Goal: Task Accomplishment & Management: Use online tool/utility

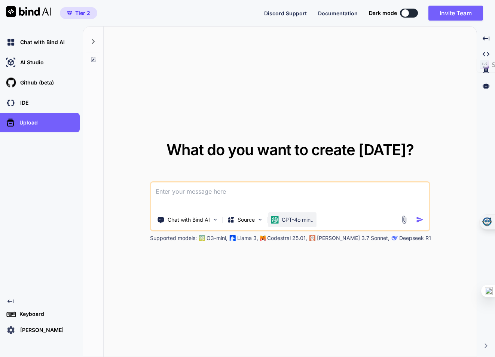
click at [308, 219] on p "GPT-4o min.." at bounding box center [298, 219] width 32 height 7
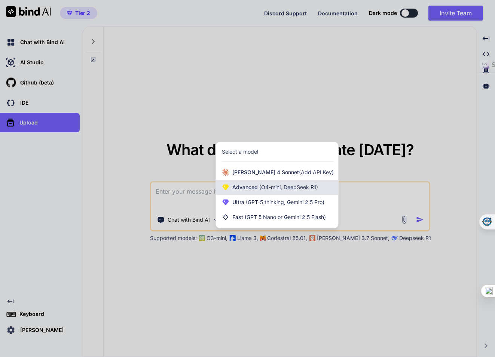
click at [261, 188] on span "(O4-mini, DeepSeek R1)" at bounding box center [288, 187] width 60 height 6
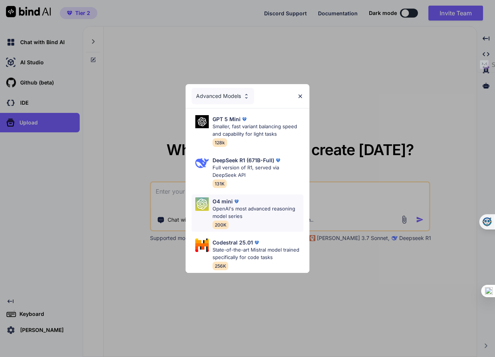
click at [265, 206] on p "OpenAI's most advanced reasoning model series" at bounding box center [257, 212] width 91 height 15
type textarea "x"
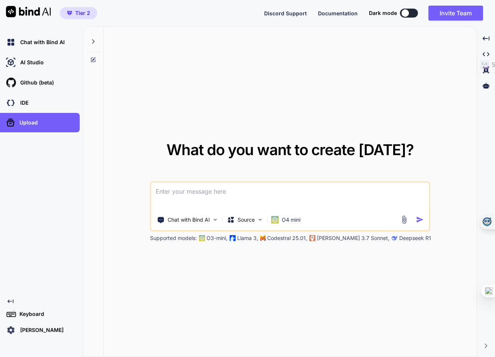
click at [255, 198] on textarea at bounding box center [290, 197] width 278 height 28
type textarea "create an app that helps to use the SCAMPER technique"
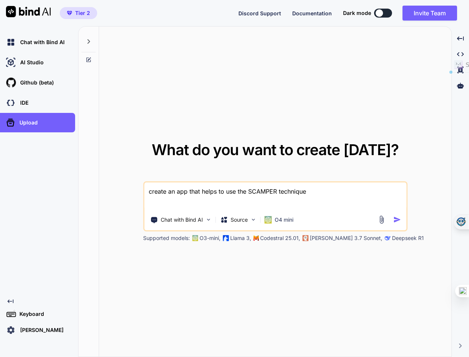
click at [203, 87] on div "What do you want to create [DATE]? create an app that helps to use the SCAMPER …" at bounding box center [275, 192] width 353 height 331
click at [48, 46] on div "Chat with Bind AI" at bounding box center [39, 42] width 71 height 13
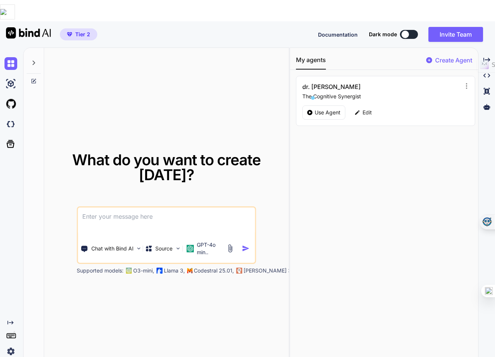
click at [165, 208] on textarea at bounding box center [166, 222] width 177 height 28
paste textarea "Create a detailed plan for an app that assists users in applying the SCAMPER te…"
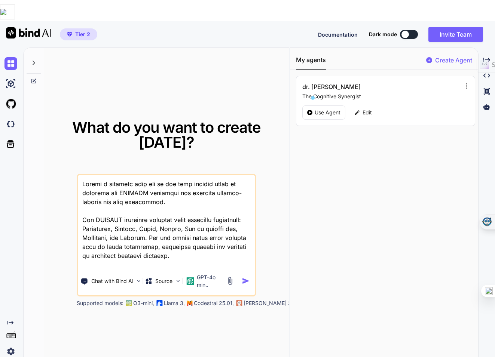
scroll to position [593, 0]
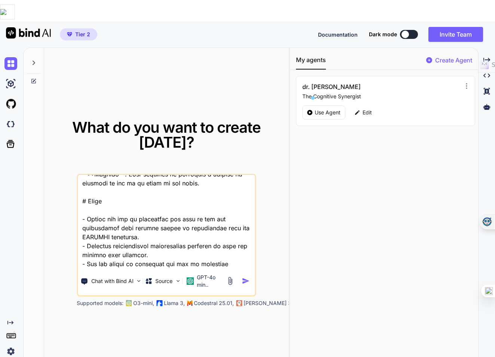
type textarea "Create a detailed plan for an app that assists users in applying the SCAMPER te…"
click at [241, 277] on div at bounding box center [239, 281] width 27 height 9
click at [244, 277] on img "button" at bounding box center [246, 281] width 8 height 8
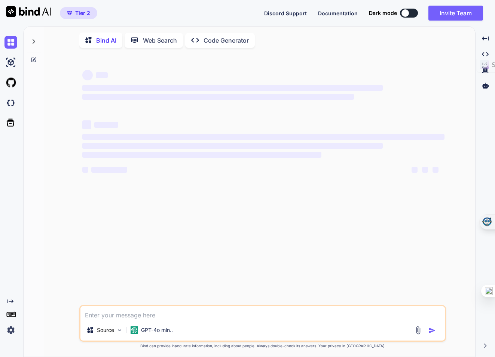
type textarea "x"
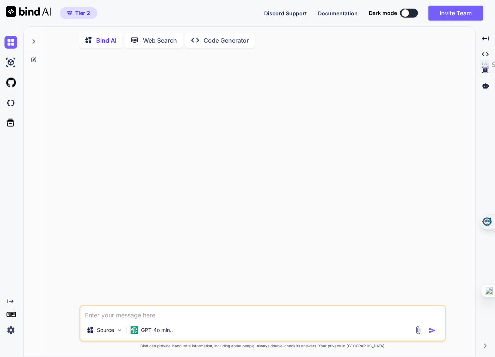
click at [31, 42] on icon at bounding box center [34, 42] width 6 height 6
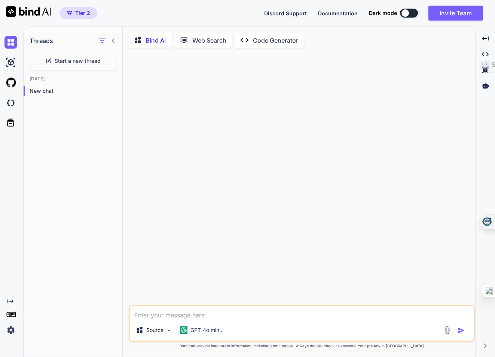
click at [156, 41] on p "Bind AI" at bounding box center [155, 40] width 20 height 9
click at [181, 316] on textarea at bounding box center [302, 312] width 344 height 13
paste textarea "Create a detailed plan for an app that assists users in applying the SCAMPER te…"
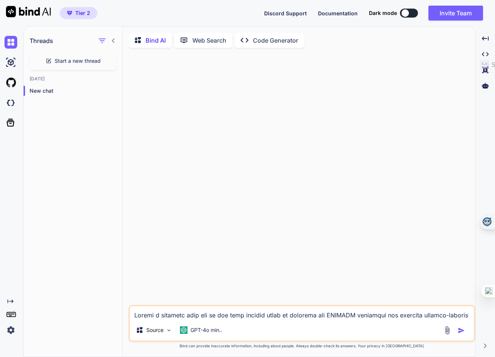
scroll to position [386, 0]
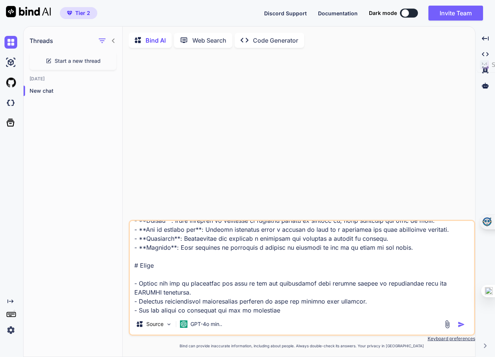
click at [231, 283] on textarea at bounding box center [302, 267] width 344 height 93
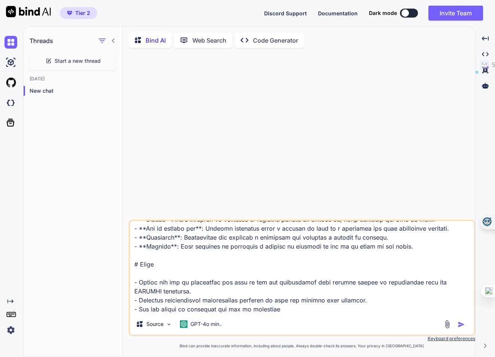
drag, startPoint x: 139, startPoint y: 310, endPoint x: 276, endPoint y: 311, distance: 136.9
click at [276, 311] on textarea at bounding box center [302, 267] width 344 height 93
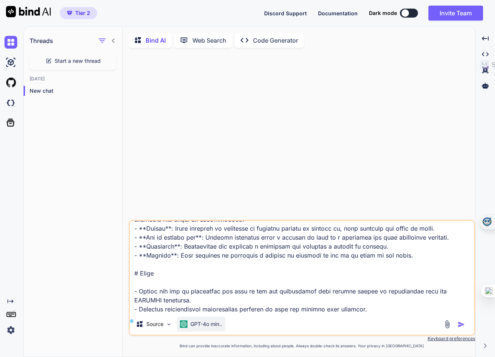
type textarea "Create a detailed plan for an app that assists users in applying the SCAMPER te…"
click at [200, 326] on p "GPT-4o min.." at bounding box center [206, 324] width 32 height 7
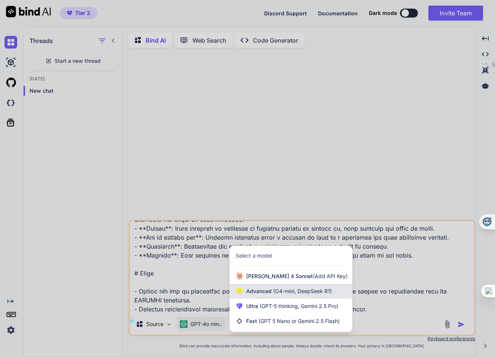
click at [280, 293] on span "(O4-mini, DeepSeek R1)" at bounding box center [302, 291] width 60 height 6
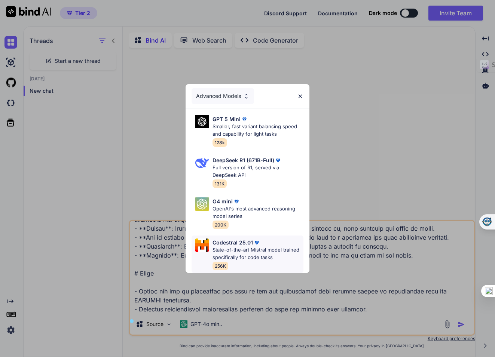
click at [256, 250] on p "State-of-the-art Mistral model trained specifically for code tasks" at bounding box center [257, 253] width 91 height 15
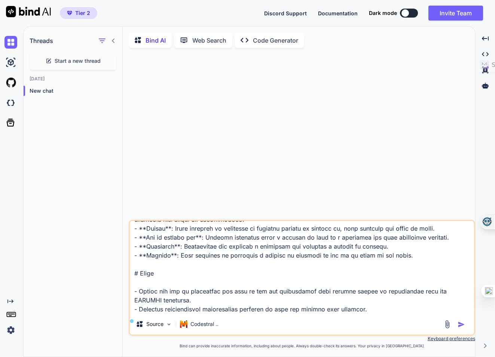
click at [460, 327] on img "button" at bounding box center [460, 324] width 7 height 7
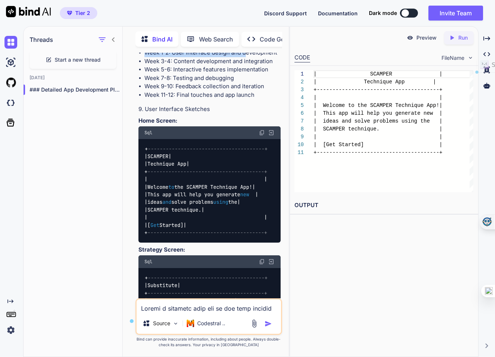
scroll to position [2047, 0]
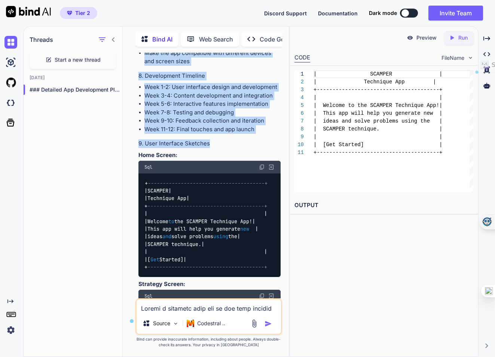
drag, startPoint x: 151, startPoint y: 57, endPoint x: 240, endPoint y: 133, distance: 117.5
copy div "Bind AI Detailed App Development Plan for SCAMPER Technique App 1. User Interfa…"
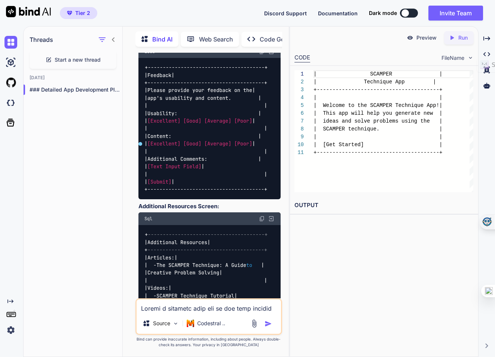
scroll to position [2818, 0]
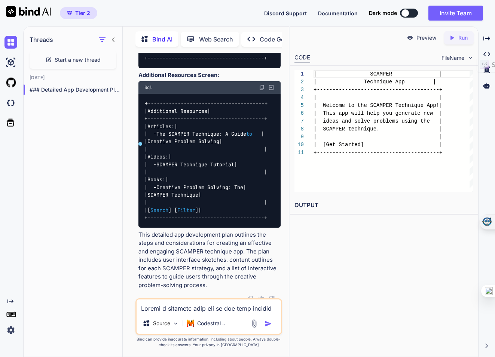
click at [173, 245] on p "This detailed app development plan outlines the steps and considerations for cr…" at bounding box center [209, 260] width 142 height 59
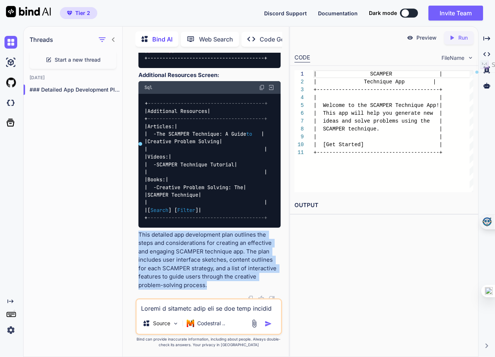
drag, startPoint x: 139, startPoint y: 230, endPoint x: 214, endPoint y: 286, distance: 93.6
click at [214, 286] on p "This detailed app development plan outlines the steps and considerations for cr…" at bounding box center [209, 260] width 142 height 59
copy p "This detailed app development plan outlines the steps and considerations for cr…"
click at [340, 171] on div "| SCAMPER | | Technique App | +---------------------------------------+ | | | W…" at bounding box center [393, 131] width 160 height 122
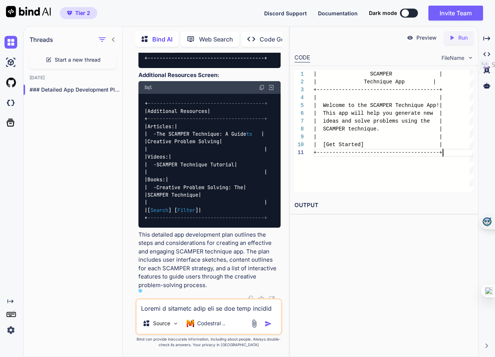
scroll to position [0, 0]
click at [223, 277] on p "This detailed app development plan outlines the steps and considerations for cr…" at bounding box center [209, 260] width 142 height 59
click at [457, 38] on icon "Created with Pixso." at bounding box center [453, 37] width 10 height 7
click at [459, 37] on p "Run" at bounding box center [462, 37] width 9 height 7
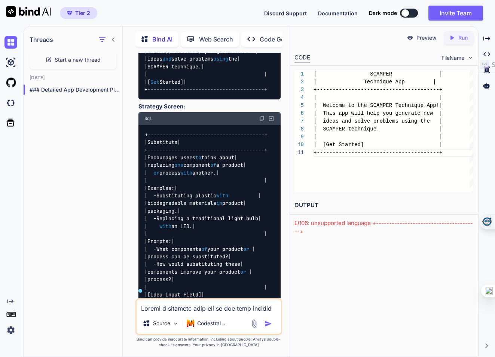
scroll to position [2217, 0]
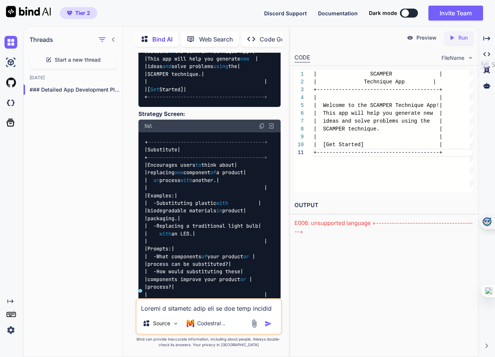
click at [261, 35] on p "Code Generator" at bounding box center [282, 39] width 45 height 9
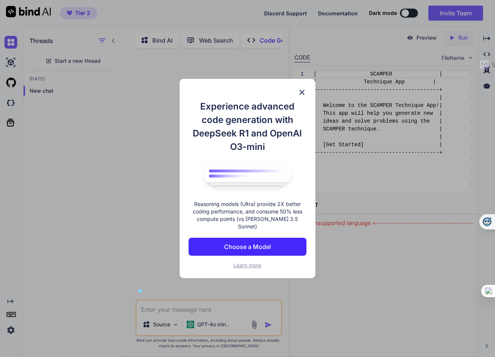
click at [233, 242] on p "Choose a Model" at bounding box center [247, 246] width 47 height 9
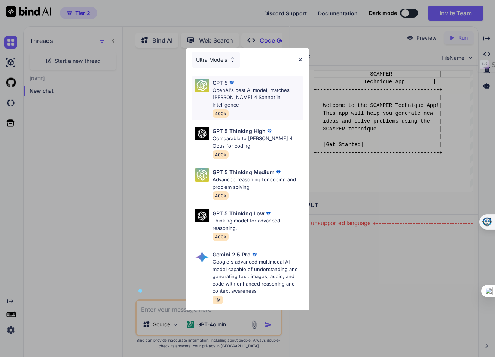
click at [255, 98] on p "OpenAI's best AI model, matches Claude 4 Sonnet in Intelligence" at bounding box center [257, 98] width 91 height 22
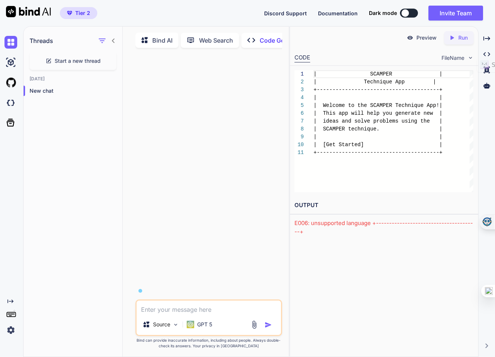
click at [335, 129] on div "| SCAMPER | | Technique App | +---------------------------------------+ | | | W…" at bounding box center [393, 131] width 160 height 122
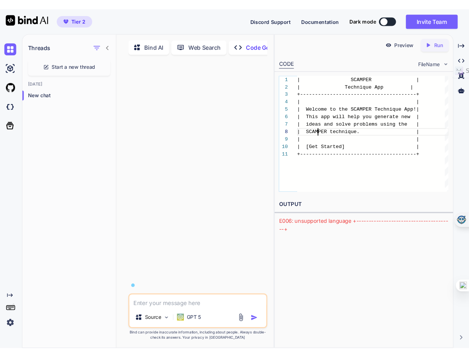
scroll to position [55, 0]
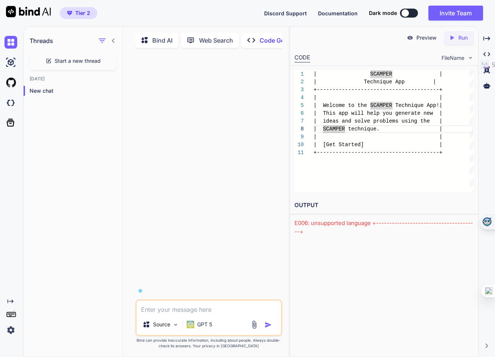
click at [411, 37] on img at bounding box center [410, 37] width 7 height 7
click at [459, 40] on p "Run" at bounding box center [462, 37] width 9 height 7
click at [53, 93] on p "New chat" at bounding box center [76, 90] width 93 height 7
click at [12, 43] on img at bounding box center [10, 42] width 13 height 13
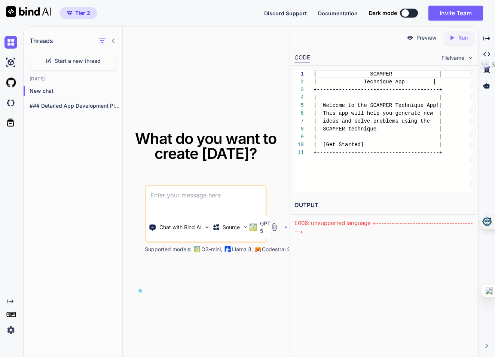
click at [420, 34] on p "Preview" at bounding box center [426, 37] width 20 height 7
click at [484, 38] on icon "Created with Pixso." at bounding box center [486, 38] width 7 height 7
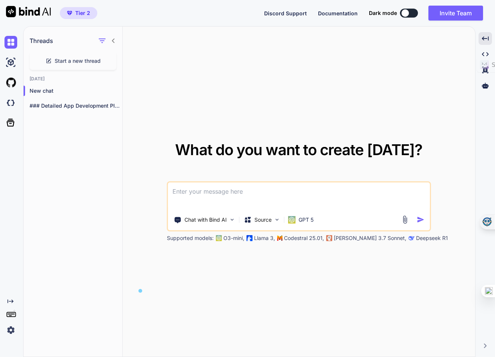
click at [84, 11] on span "Tier 2" at bounding box center [82, 12] width 15 height 7
click at [10, 333] on img at bounding box center [10, 330] width 13 height 13
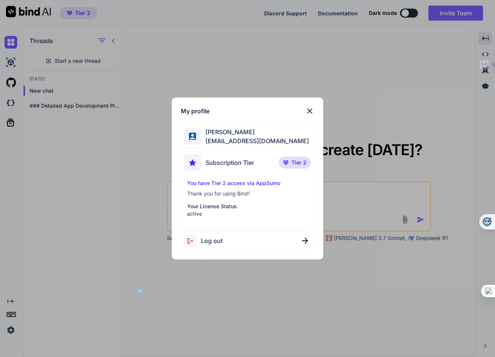
click at [207, 208] on p "Your License Status" at bounding box center [247, 206] width 120 height 7
click at [215, 160] on span "Subscription Tier" at bounding box center [229, 162] width 49 height 9
click at [310, 111] on img at bounding box center [309, 111] width 9 height 9
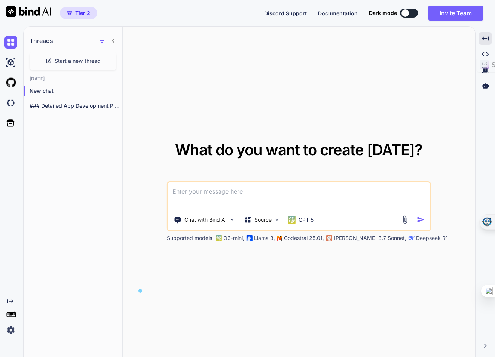
click at [37, 16] on img at bounding box center [28, 11] width 45 height 11
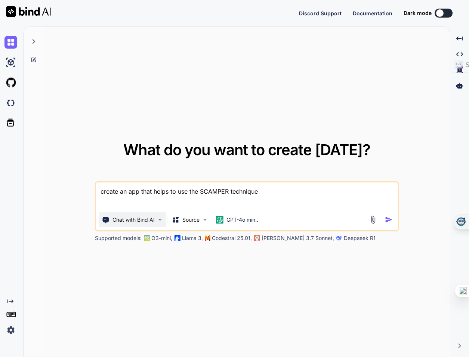
click at [161, 223] on img at bounding box center [160, 220] width 6 height 6
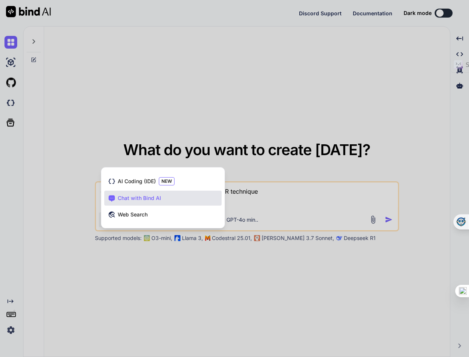
click at [166, 272] on div at bounding box center [234, 178] width 469 height 357
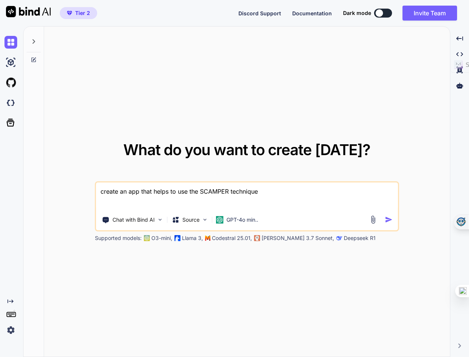
type textarea "x"
